Goal: Task Accomplishment & Management: Use online tool/utility

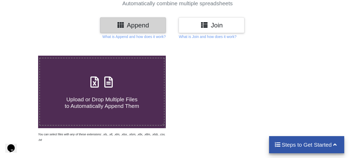
scroll to position [51, 0]
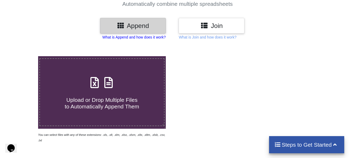
click at [126, 36] on p "What is Append and how does it work?" at bounding box center [134, 36] width 63 height 5
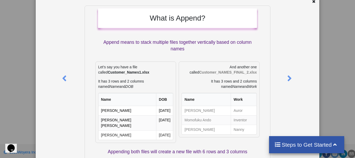
scroll to position [0, 0]
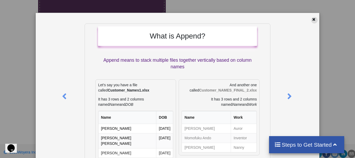
click at [311, 21] on div at bounding box center [314, 20] width 7 height 7
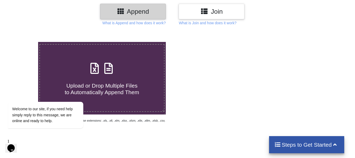
scroll to position [17, 0]
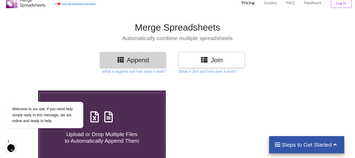
click at [221, 57] on h3 "Join" at bounding box center [212, 60] width 58 height 8
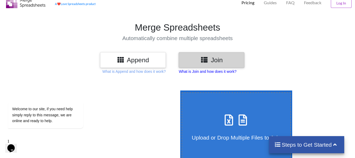
click at [207, 72] on p "What is Join and how does it work?" at bounding box center [208, 71] width 58 height 5
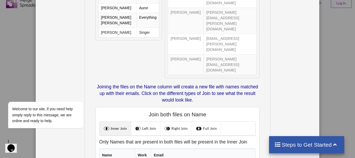
scroll to position [0, 0]
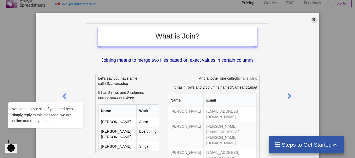
click at [312, 20] on icon at bounding box center [314, 19] width 4 height 4
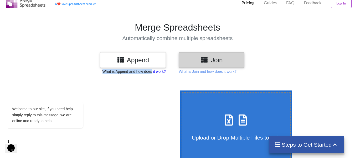
click at [152, 70] on div "Append Join What is Append and how does it work? What is Join and how does it w…" at bounding box center [177, 63] width 355 height 22
click at [152, 71] on p "What is Append and how does it work?" at bounding box center [134, 71] width 63 height 5
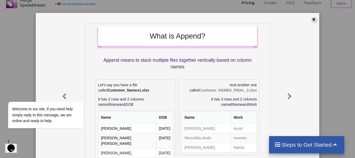
click at [313, 19] on icon at bounding box center [314, 19] width 4 height 4
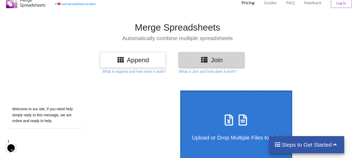
click at [136, 56] on h3 "Append" at bounding box center [133, 60] width 58 height 8
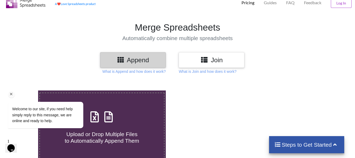
click at [11, 94] on icon "Chat attention grabber" at bounding box center [11, 94] width 5 height 5
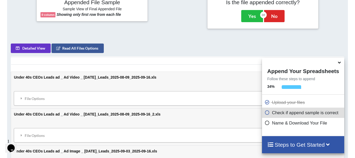
scroll to position [225, 0]
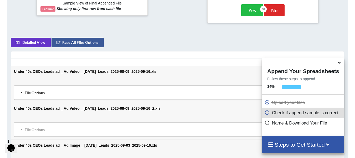
click at [18, 87] on div "File Options" at bounding box center [178, 92] width 324 height 11
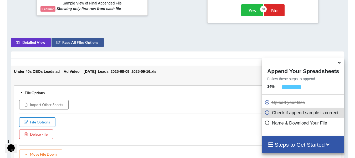
click at [18, 87] on div "File Options" at bounding box center [178, 92] width 324 height 11
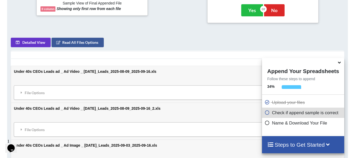
click at [328, 145] on icon at bounding box center [328, 144] width 7 height 6
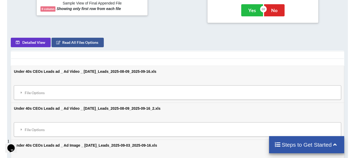
click at [328, 145] on h4 "Steps to Get Started" at bounding box center [307, 144] width 65 height 7
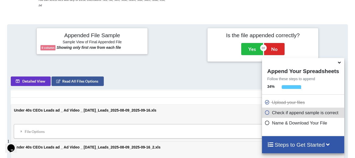
scroll to position [188, 0]
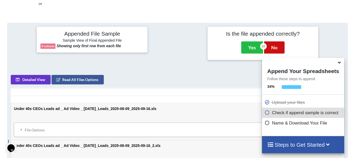
click at [271, 43] on button "No" at bounding box center [274, 47] width 21 height 12
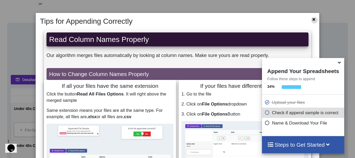
click at [312, 18] on icon at bounding box center [314, 19] width 4 height 4
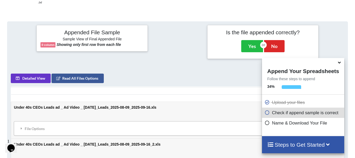
scroll to position [183, 0]
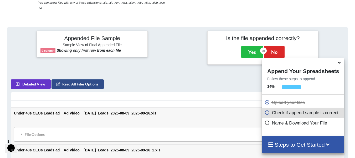
click at [87, 79] on button "Read All Files Options" at bounding box center [78, 83] width 52 height 9
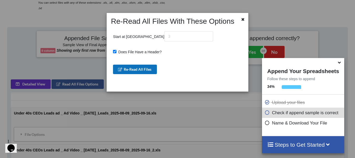
click at [150, 69] on button "Re-Read All Files" at bounding box center [135, 68] width 44 height 9
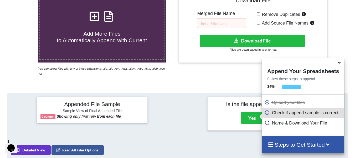
scroll to position [120, 0]
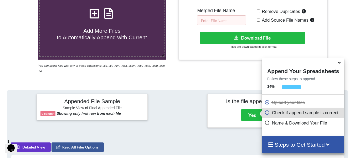
click at [235, 19] on input "text" at bounding box center [221, 20] width 49 height 10
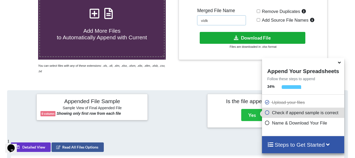
type input "vidk"
click at [234, 41] on button "Download File" at bounding box center [253, 38] width 106 height 12
